Goal: Task Accomplishment & Management: Use online tool/utility

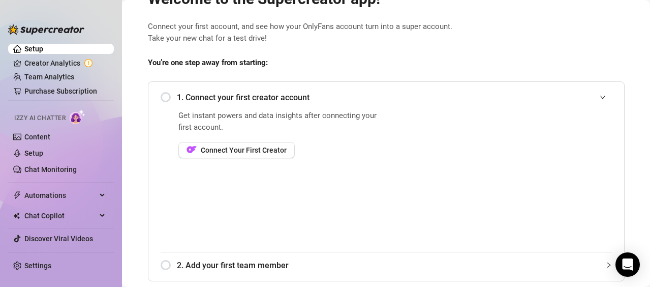
scroll to position [39, 0]
click at [230, 150] on span "Connect Your First Creator" at bounding box center [244, 149] width 86 height 8
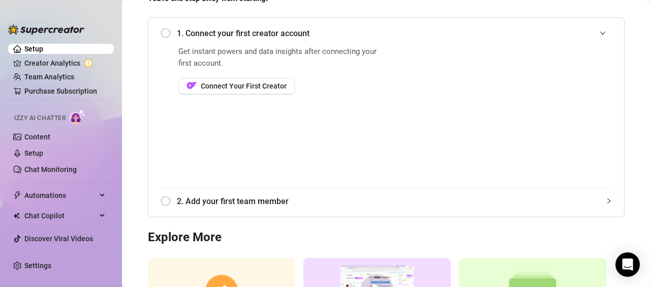
scroll to position [102, 0]
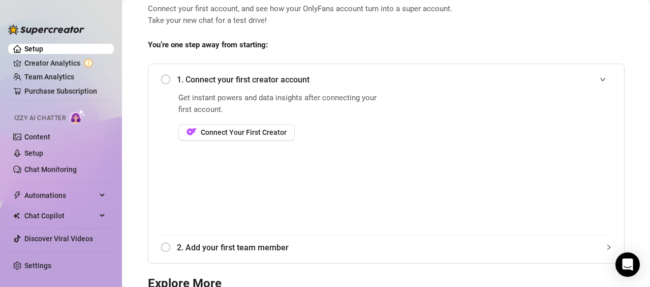
scroll to position [56, 0]
click at [165, 80] on div "1. Connect your first creator account" at bounding box center [386, 80] width 451 height 25
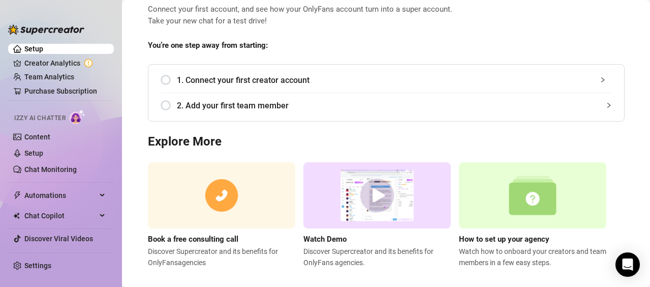
click at [43, 53] on link "Setup" at bounding box center [33, 49] width 19 height 8
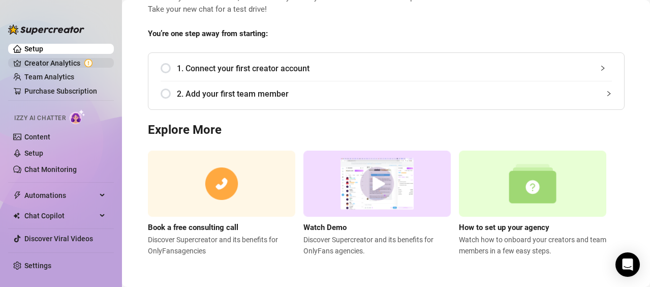
click at [46, 62] on link "Creator Analytics" at bounding box center [64, 63] width 81 height 16
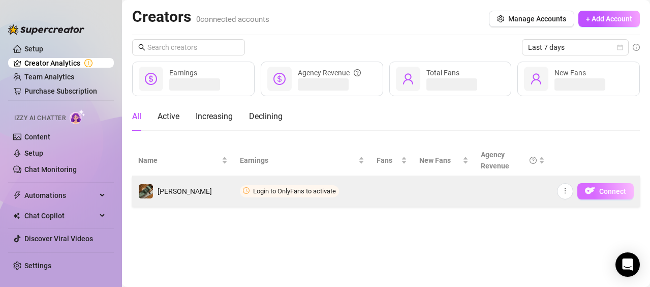
click at [603, 192] on span "Connect" at bounding box center [612, 191] width 27 height 8
click at [595, 190] on img "button" at bounding box center [590, 191] width 10 height 10
